Goal: Task Accomplishment & Management: Manage account settings

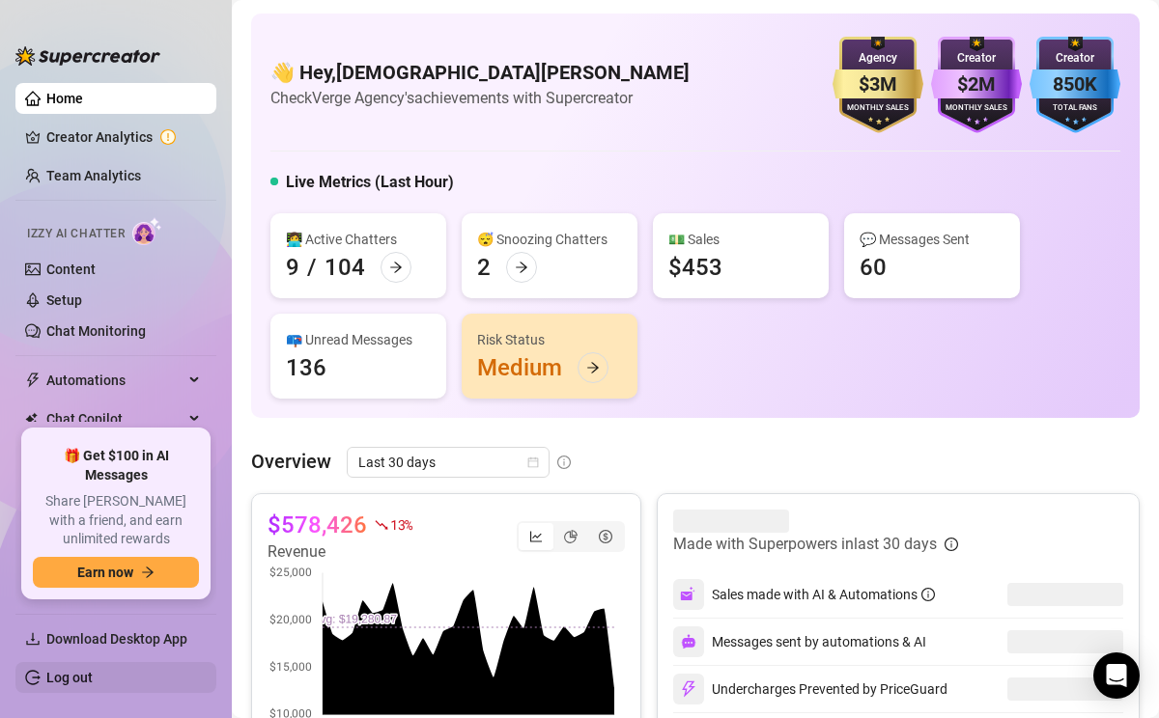
click at [56, 676] on link "Log out" at bounding box center [69, 677] width 46 height 15
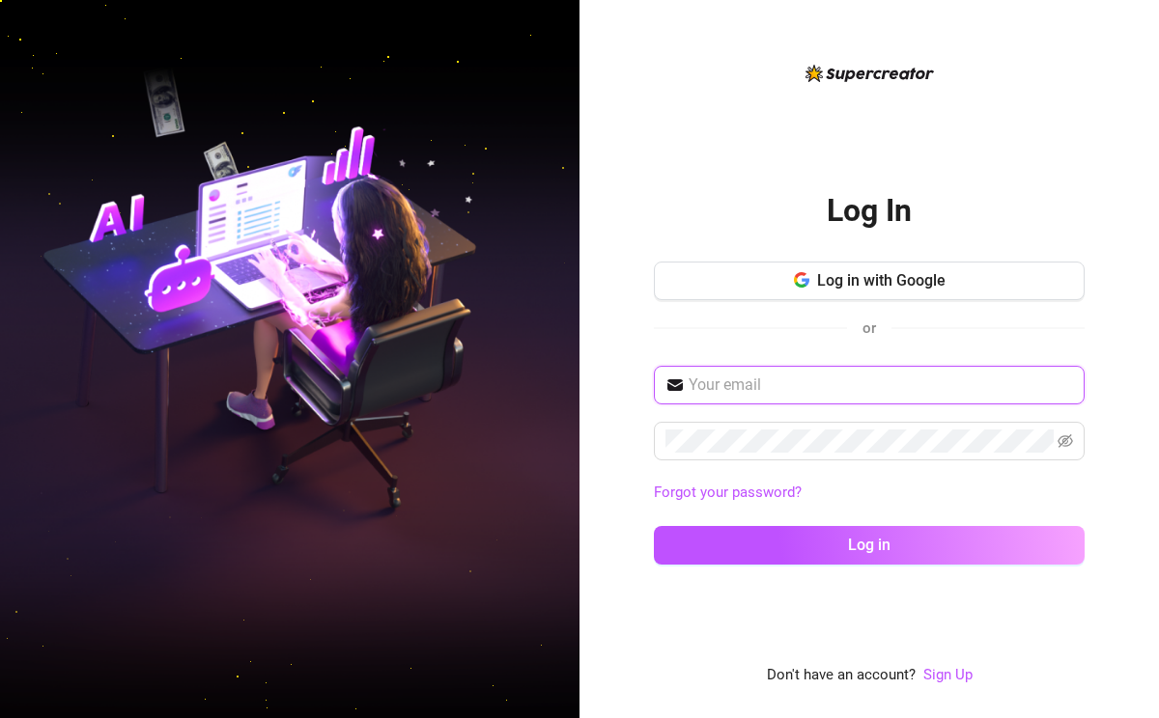
click at [742, 382] on input "text" at bounding box center [880, 385] width 384 height 23
type input "[EMAIL_ADDRESS][DOMAIN_NAME]"
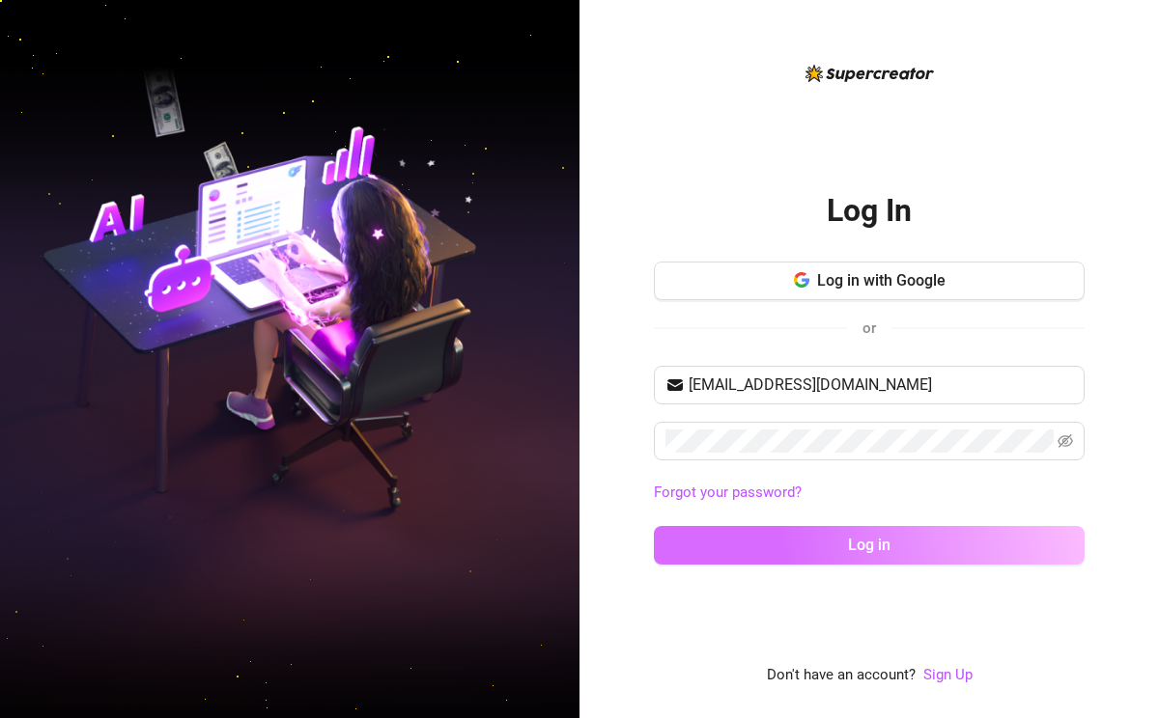
click at [828, 555] on button "Log in" at bounding box center [869, 545] width 431 height 39
